Goal: Information Seeking & Learning: Learn about a topic

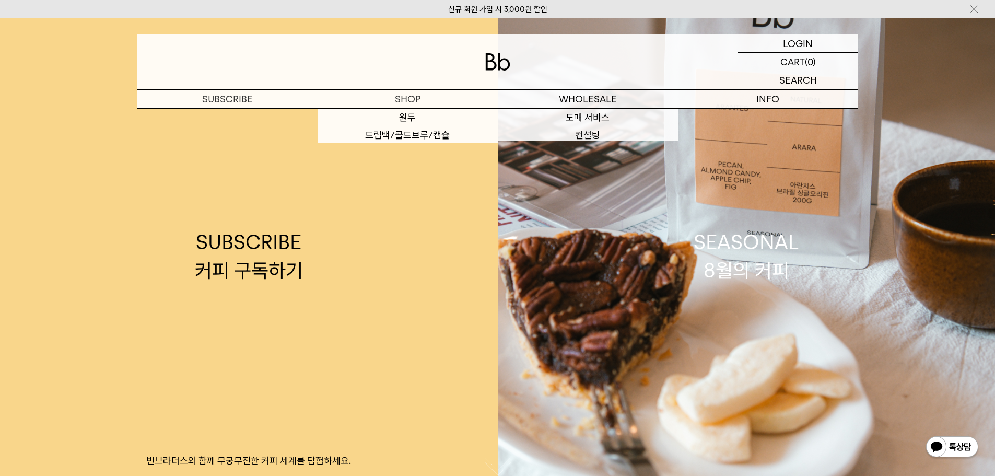
click at [501, 63] on img at bounding box center [497, 61] width 25 height 17
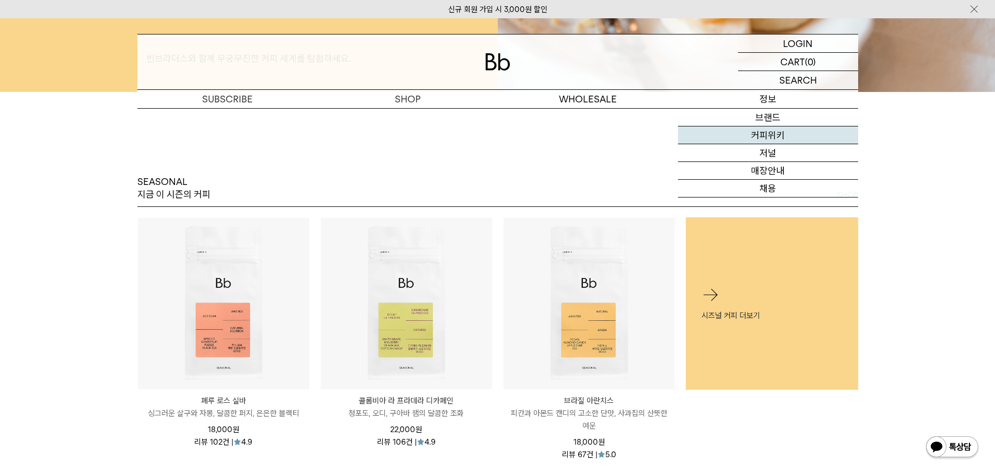
click at [783, 134] on link "커피위키" at bounding box center [768, 135] width 180 height 18
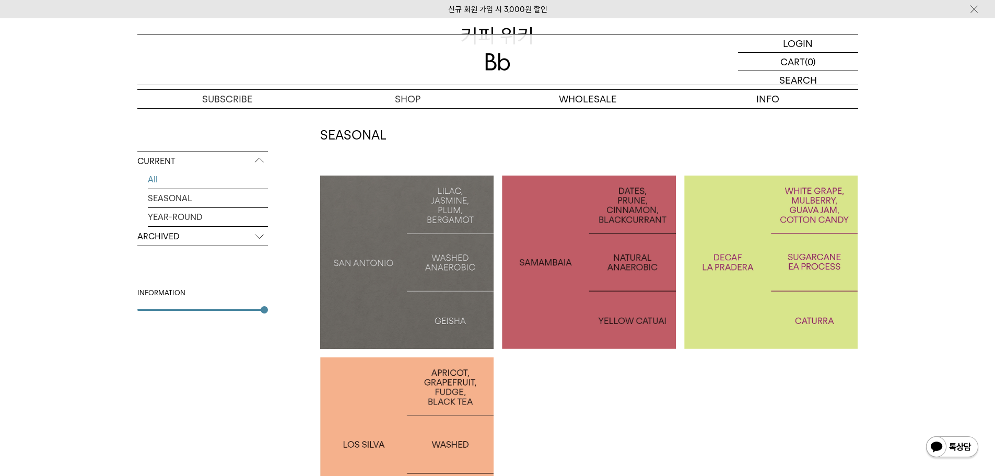
scroll to position [209, 0]
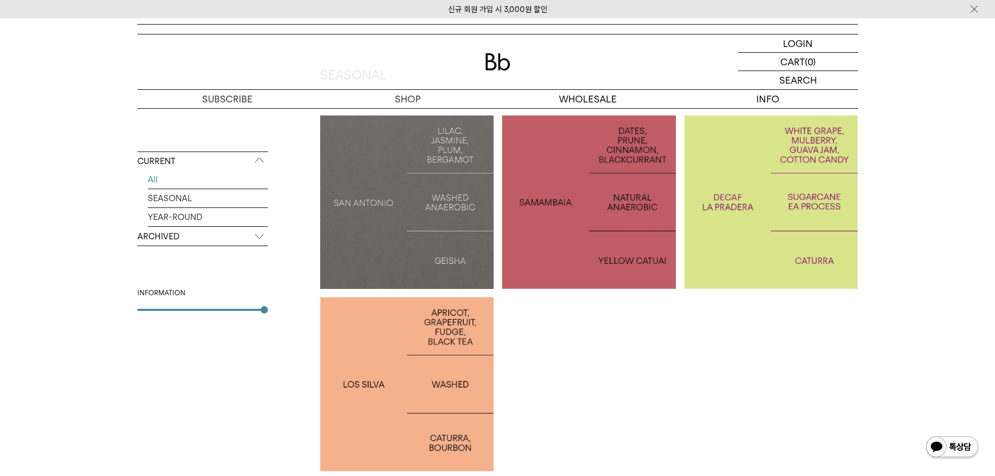
click at [241, 243] on p "ARCHIVED" at bounding box center [202, 236] width 131 height 19
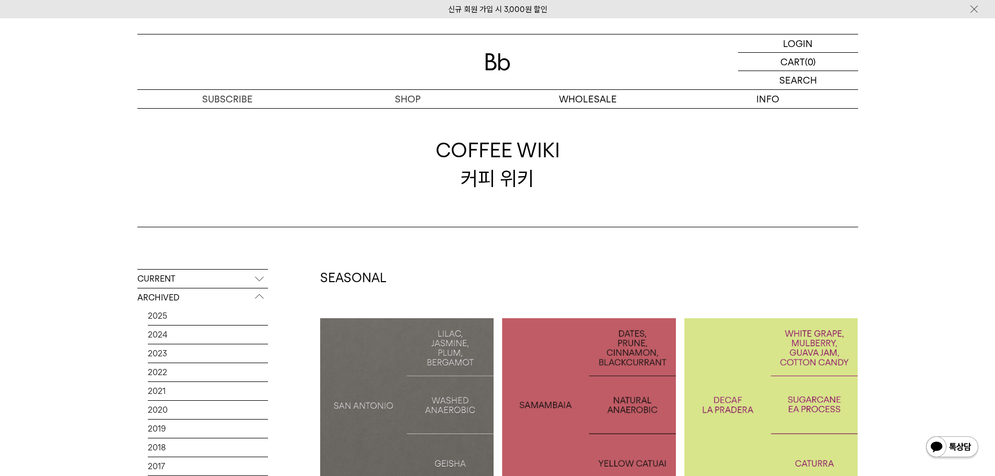
scroll to position [0, 0]
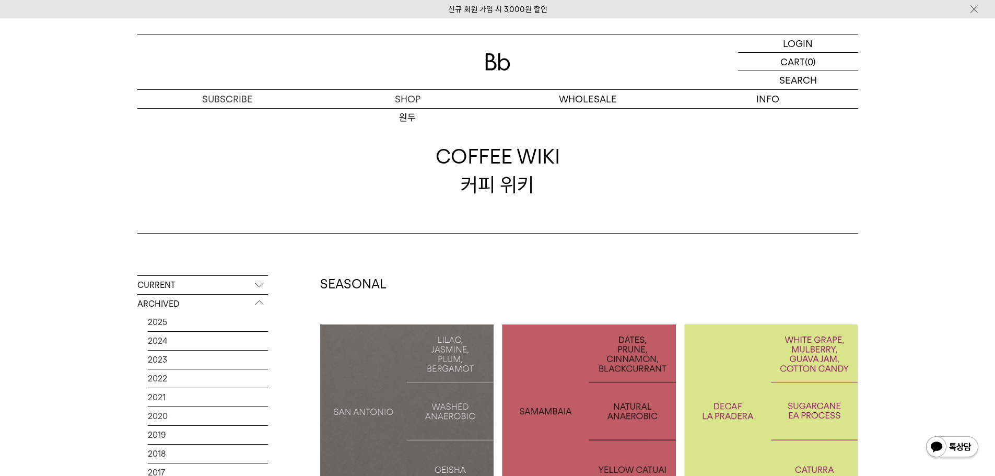
click at [498, 71] on div at bounding box center [497, 61] width 721 height 55
click at [488, 62] on img at bounding box center [497, 61] width 25 height 17
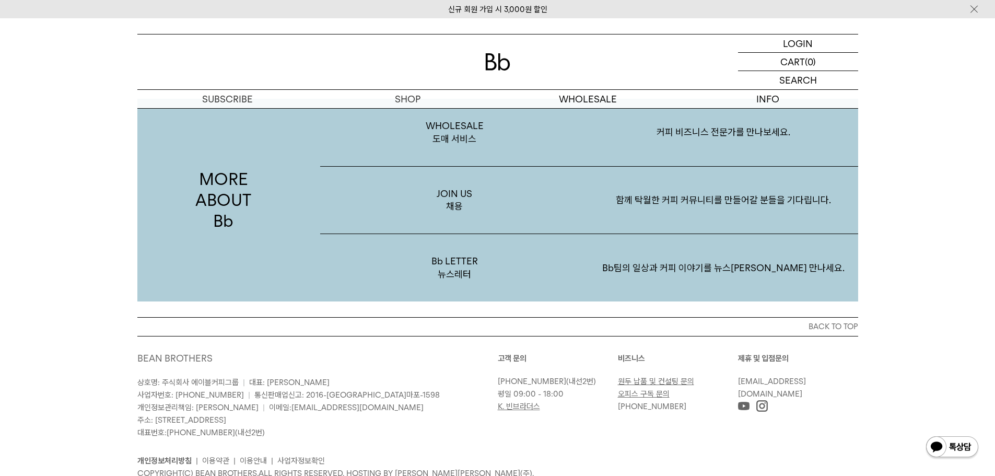
scroll to position [2009, 0]
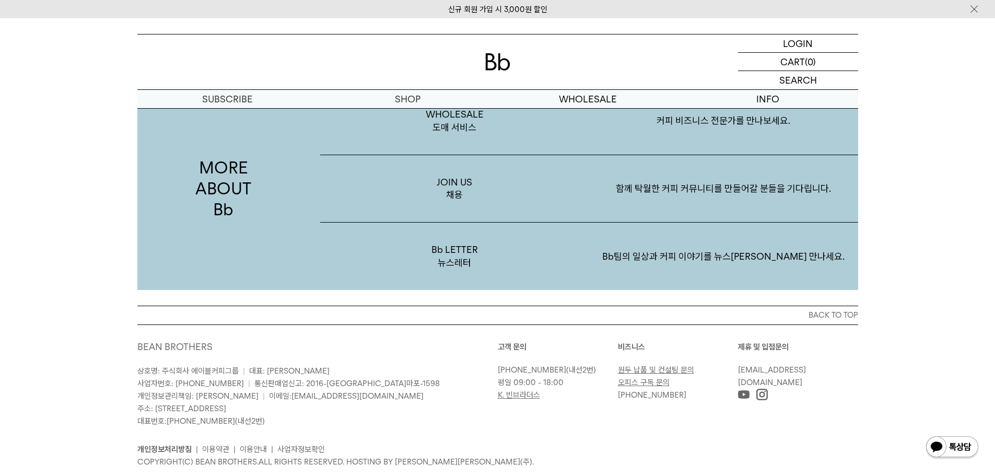
click at [518, 390] on link "K. 빈브라더스" at bounding box center [519, 394] width 42 height 9
